Goal: Task Accomplishment & Management: Manage account settings

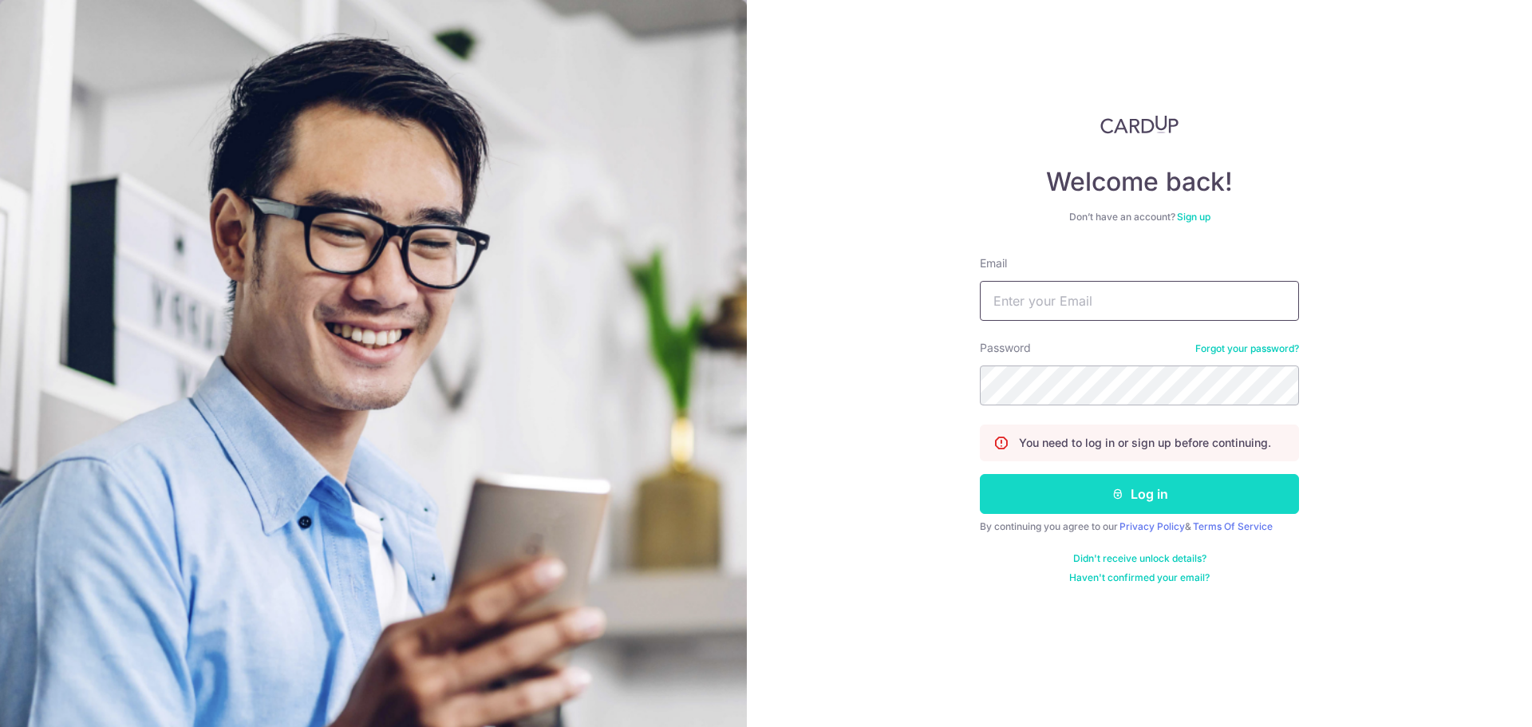
type input "[PERSON_NAME][EMAIL_ADDRESS][PERSON_NAME][DOMAIN_NAME]"
click at [1078, 493] on button "Log in" at bounding box center [1139, 494] width 319 height 40
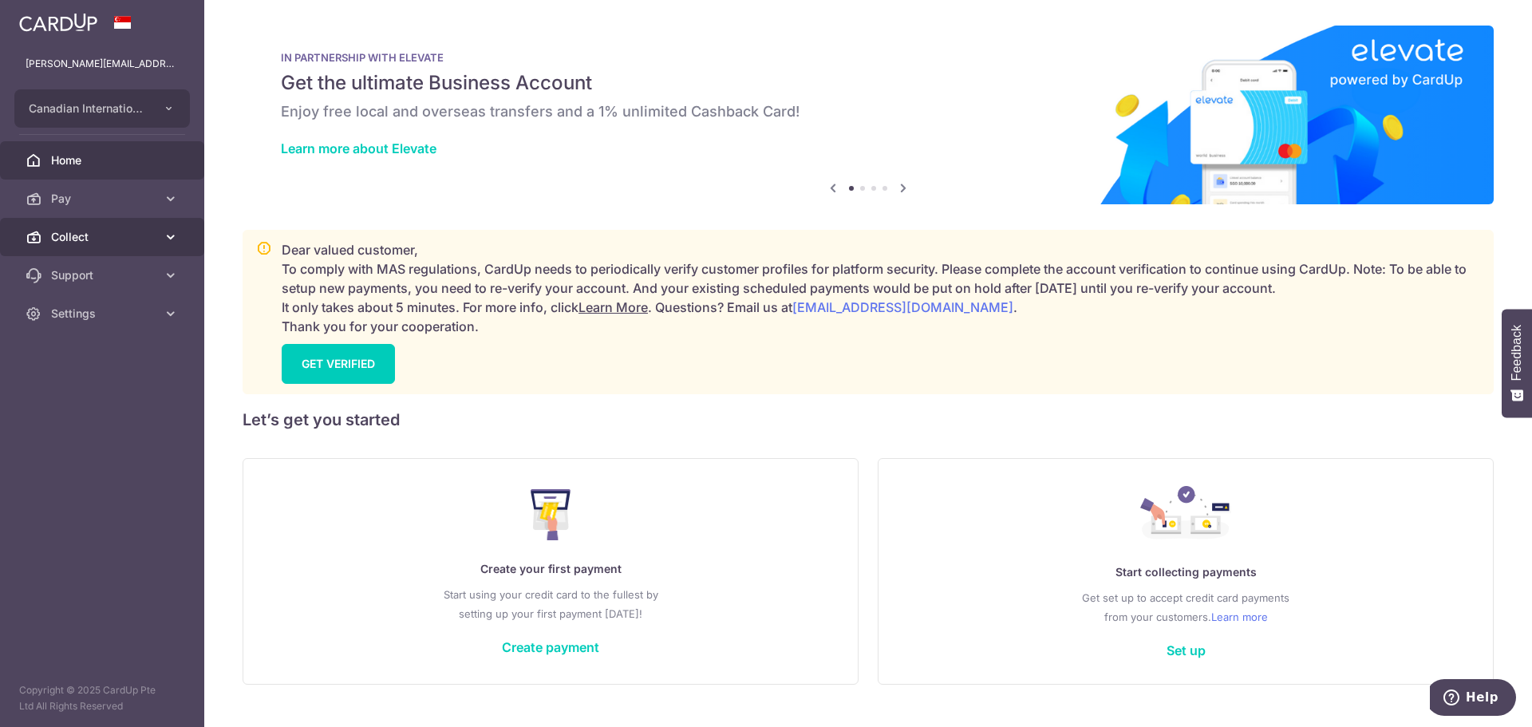
click at [121, 240] on span "Collect" at bounding box center [103, 237] width 105 height 16
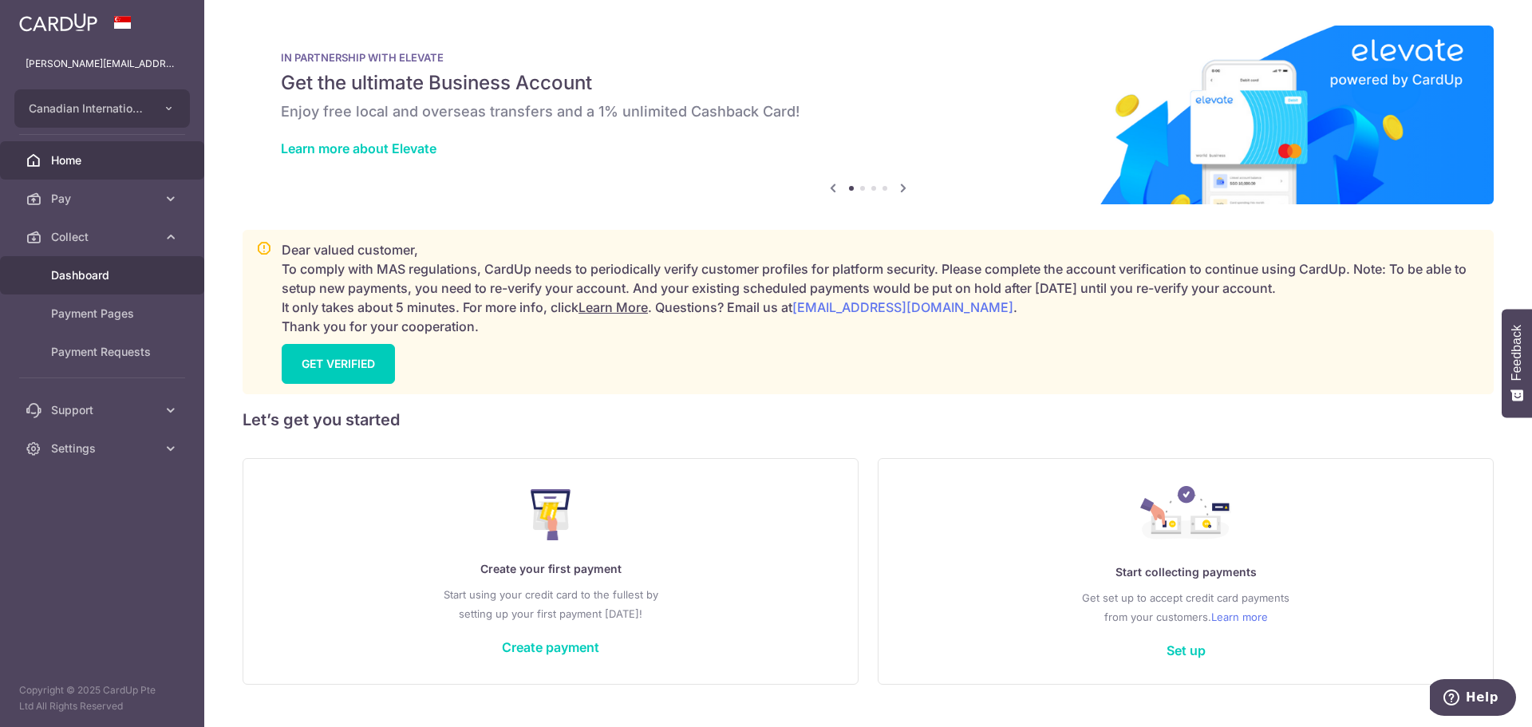
click at [133, 288] on link "Dashboard" at bounding box center [102, 275] width 204 height 38
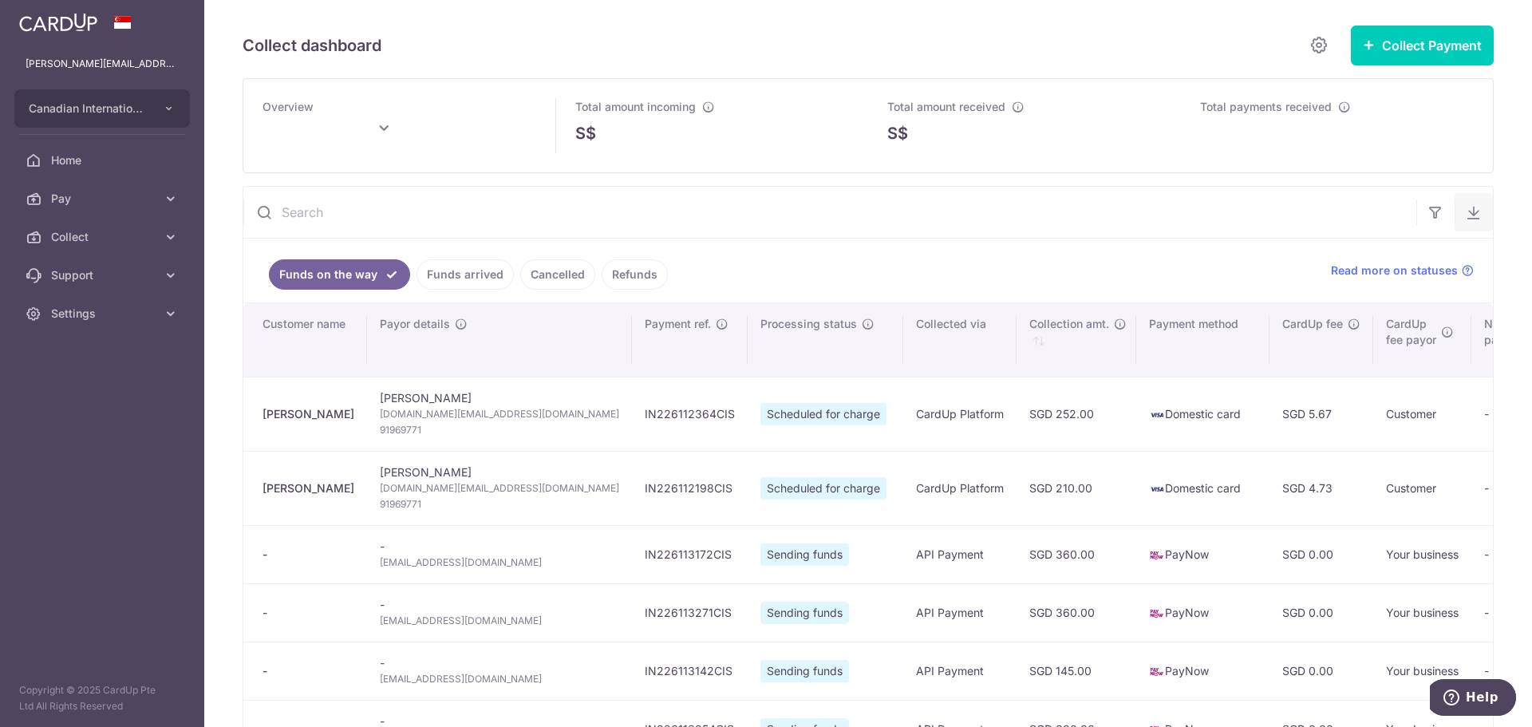
click at [1466, 206] on icon "button" at bounding box center [1474, 212] width 16 height 16
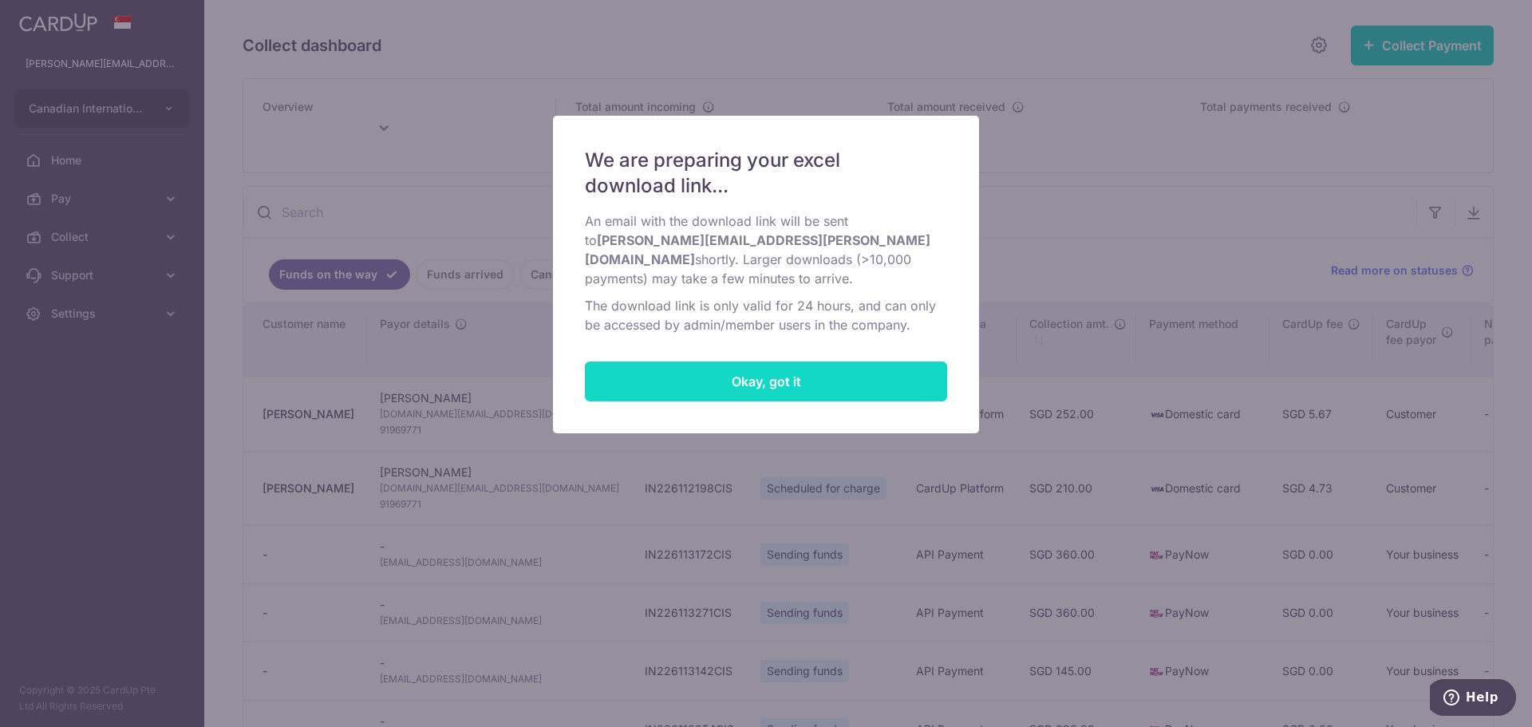
click at [930, 369] on button "Okay, got it" at bounding box center [766, 381] width 362 height 40
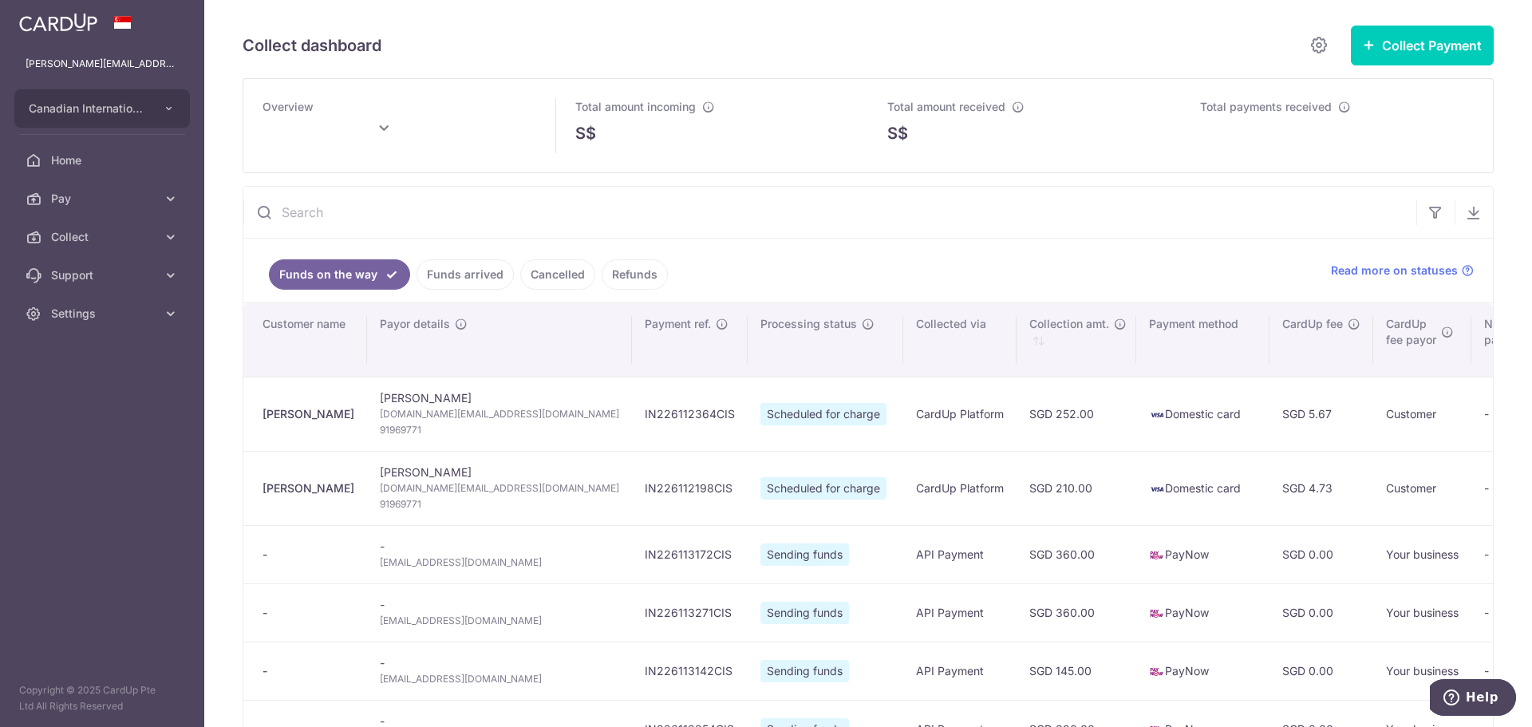
type input "[DATE]"
